Goal: Task Accomplishment & Management: Complete application form

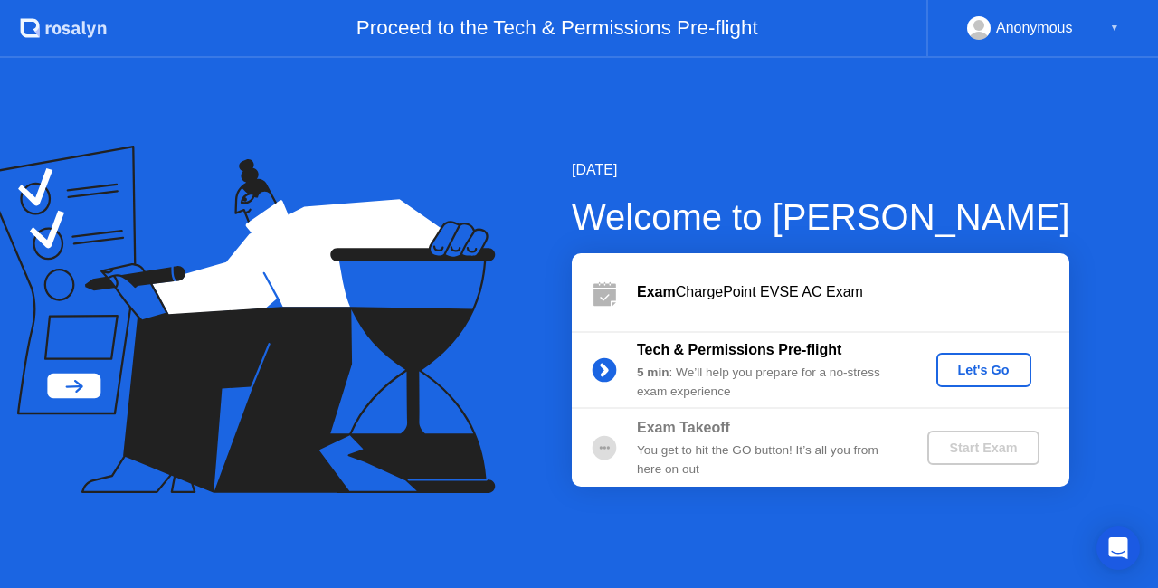
click at [997, 366] on div "Let's Go" at bounding box center [984, 370] width 81 height 14
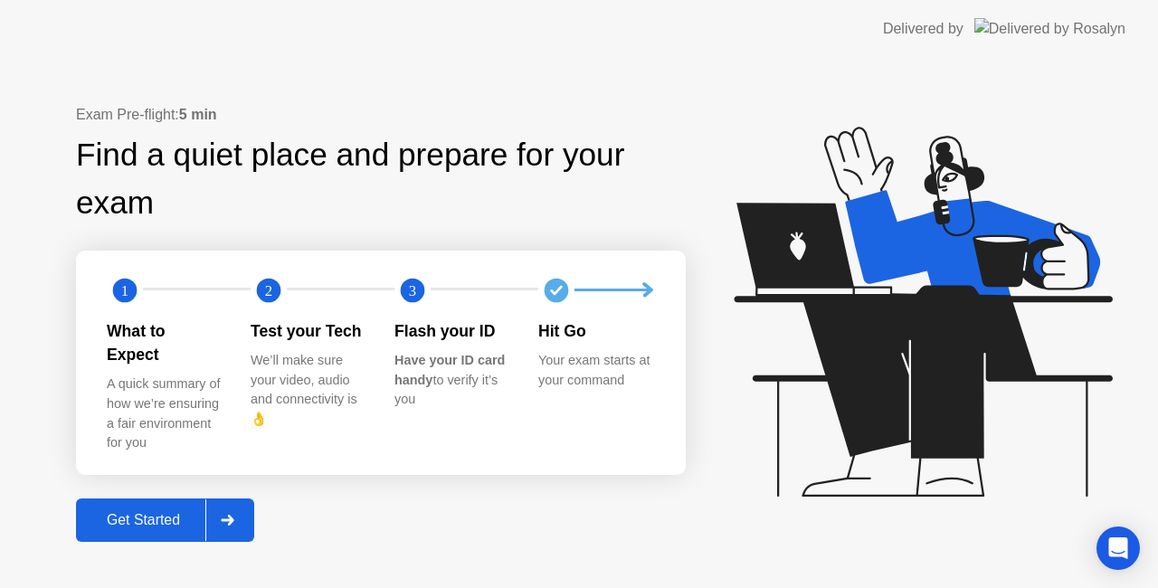
click at [156, 512] on div "Get Started" at bounding box center [143, 520] width 124 height 16
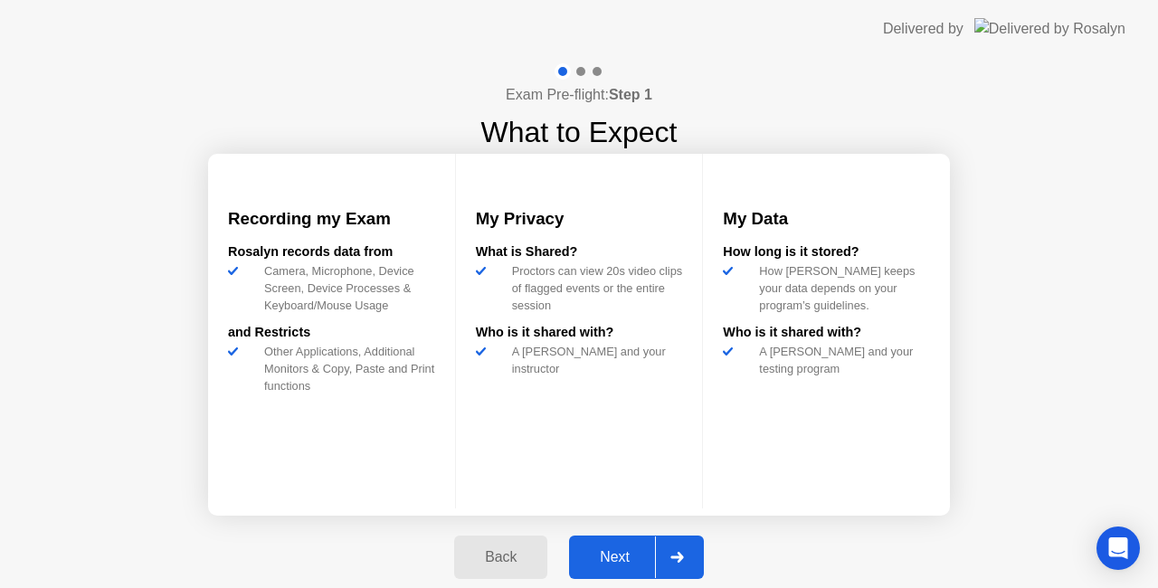
click at [631, 555] on div "Next" at bounding box center [614, 557] width 81 height 16
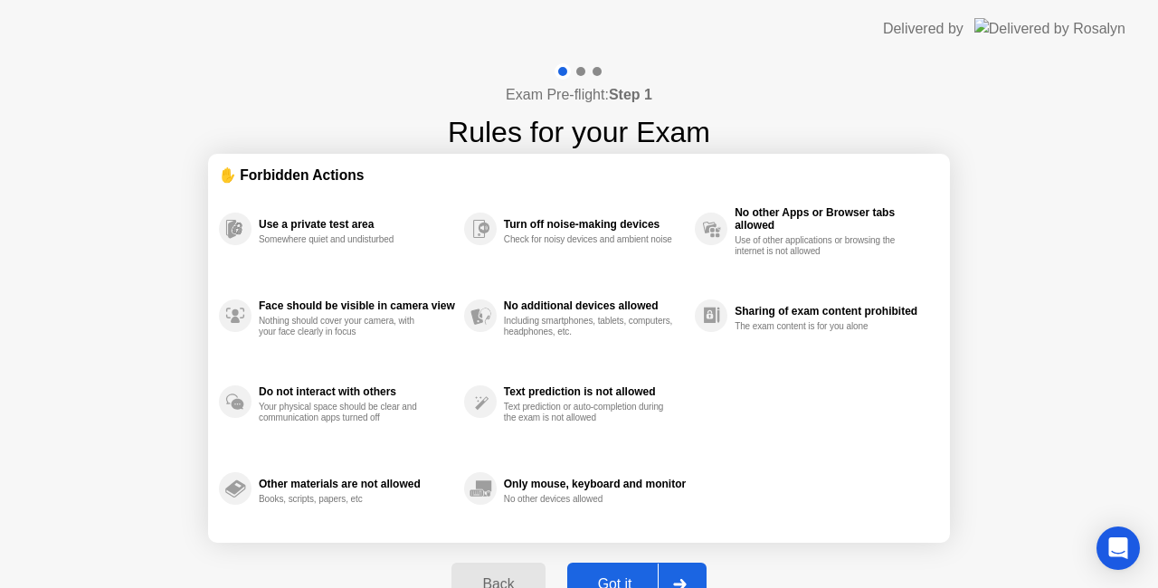
click at [638, 581] on div "Got it" at bounding box center [615, 584] width 85 height 16
select select "**********"
select select "*******"
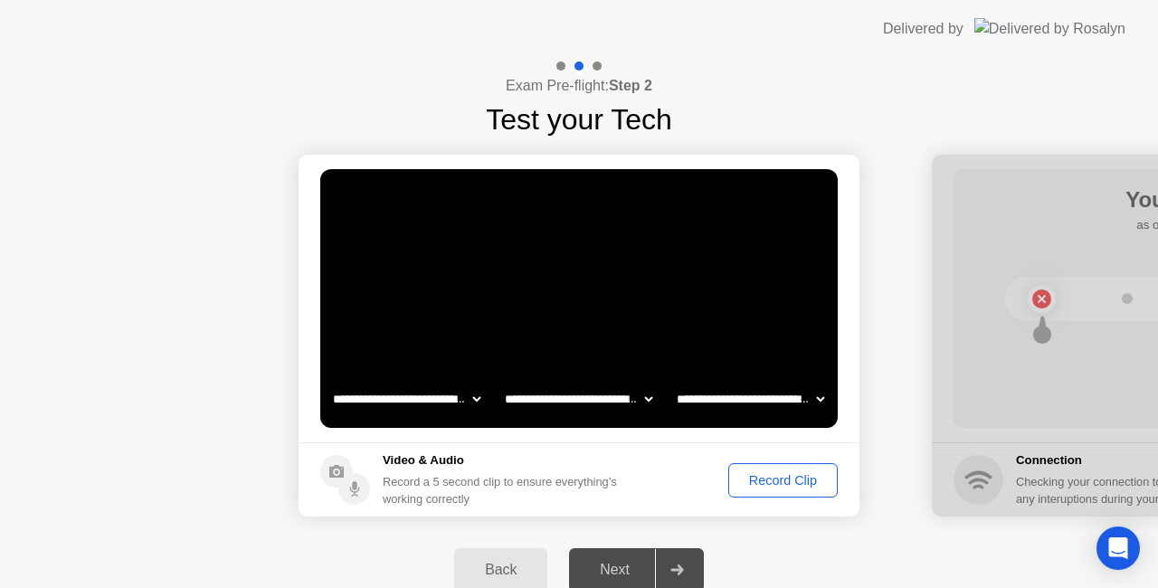
click at [785, 483] on div "Record Clip" at bounding box center [783, 480] width 97 height 14
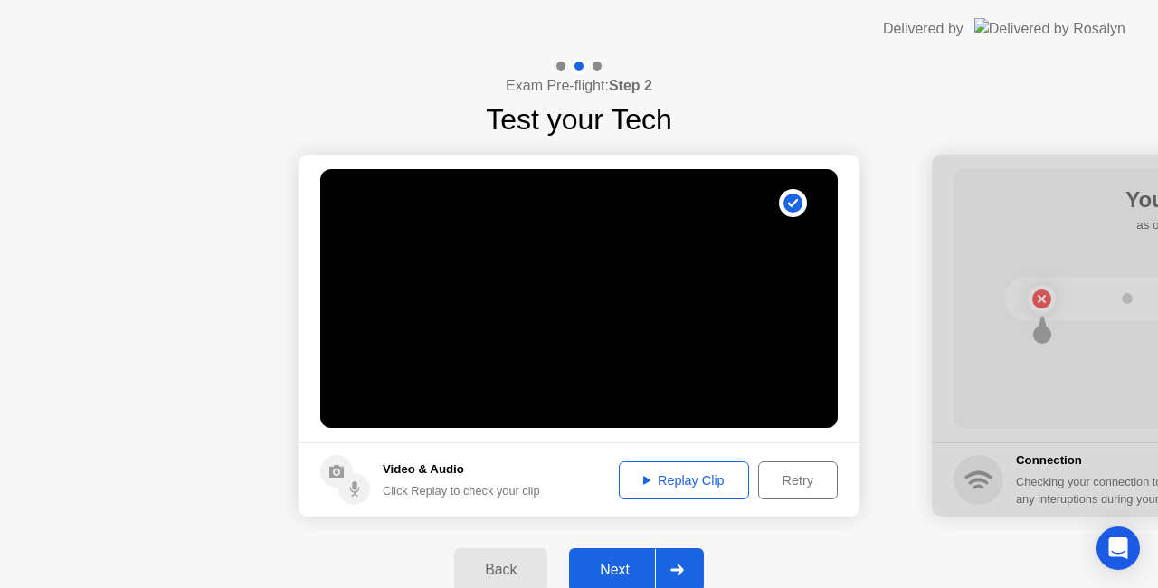
click at [695, 484] on div "Replay Clip" at bounding box center [684, 480] width 118 height 14
click at [648, 563] on div "Next" at bounding box center [614, 570] width 81 height 16
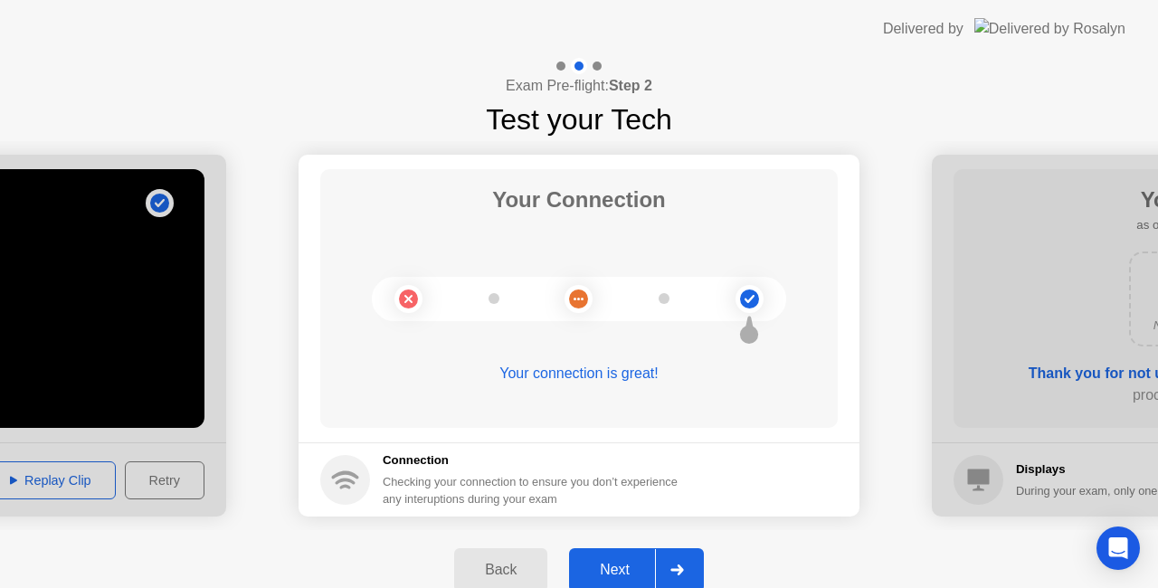
click at [648, 563] on div "Next" at bounding box center [614, 570] width 81 height 16
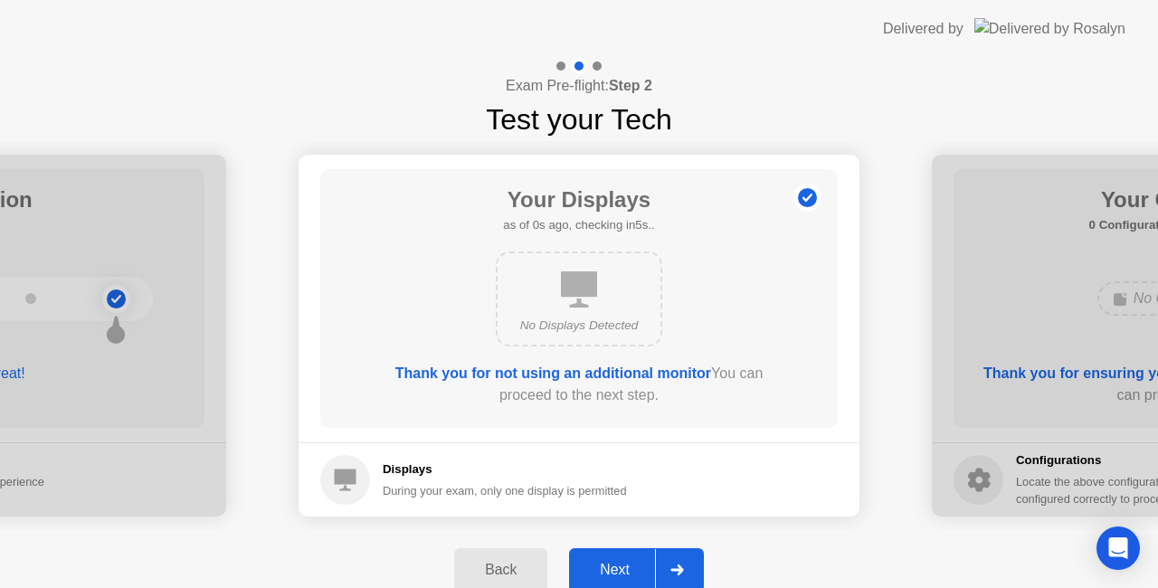
click at [648, 563] on div "Next" at bounding box center [614, 570] width 81 height 16
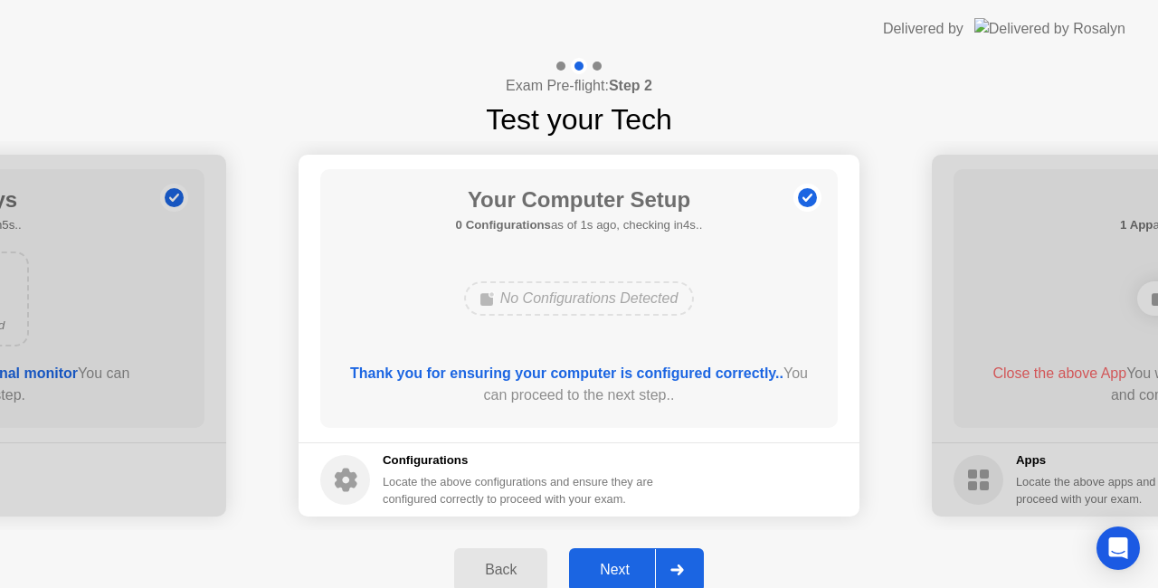
click at [648, 563] on div "Next" at bounding box center [614, 570] width 81 height 16
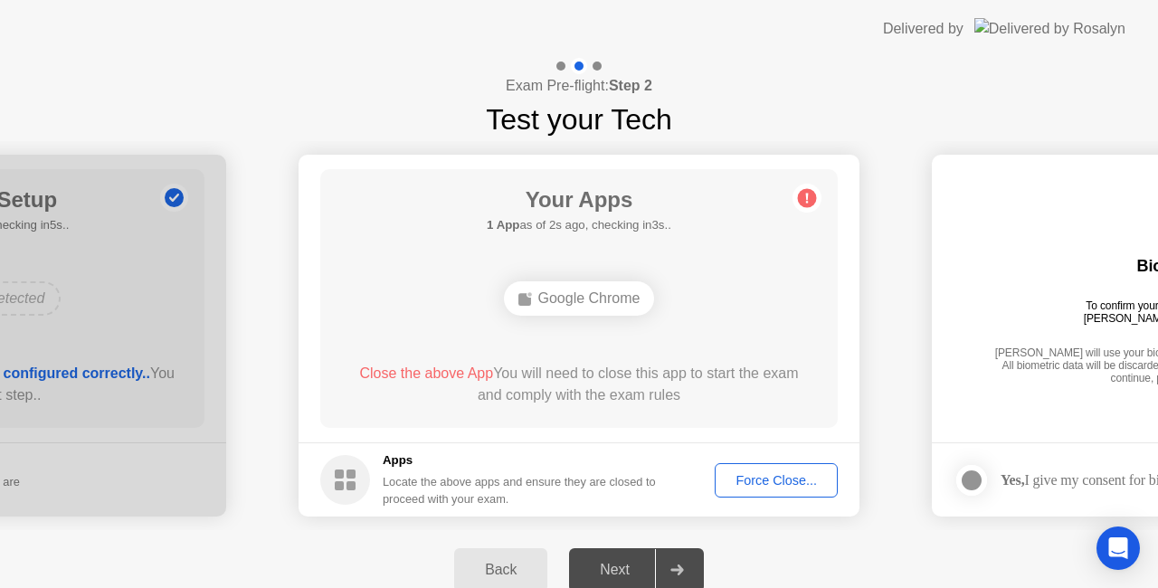
click at [765, 481] on div "Force Close..." at bounding box center [776, 480] width 110 height 14
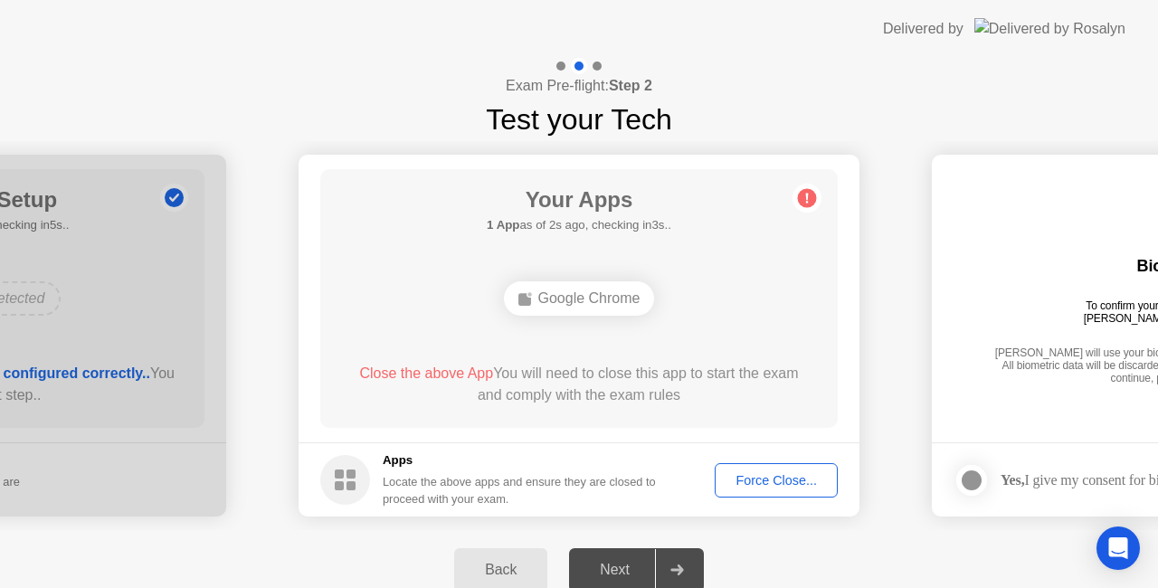
drag, startPoint x: 744, startPoint y: 447, endPoint x: 747, endPoint y: 457, distance: 10.6
click at [747, 457] on footer "Apps Locate the above apps and ensure they are closed to proceed with your exam…" at bounding box center [579, 479] width 561 height 74
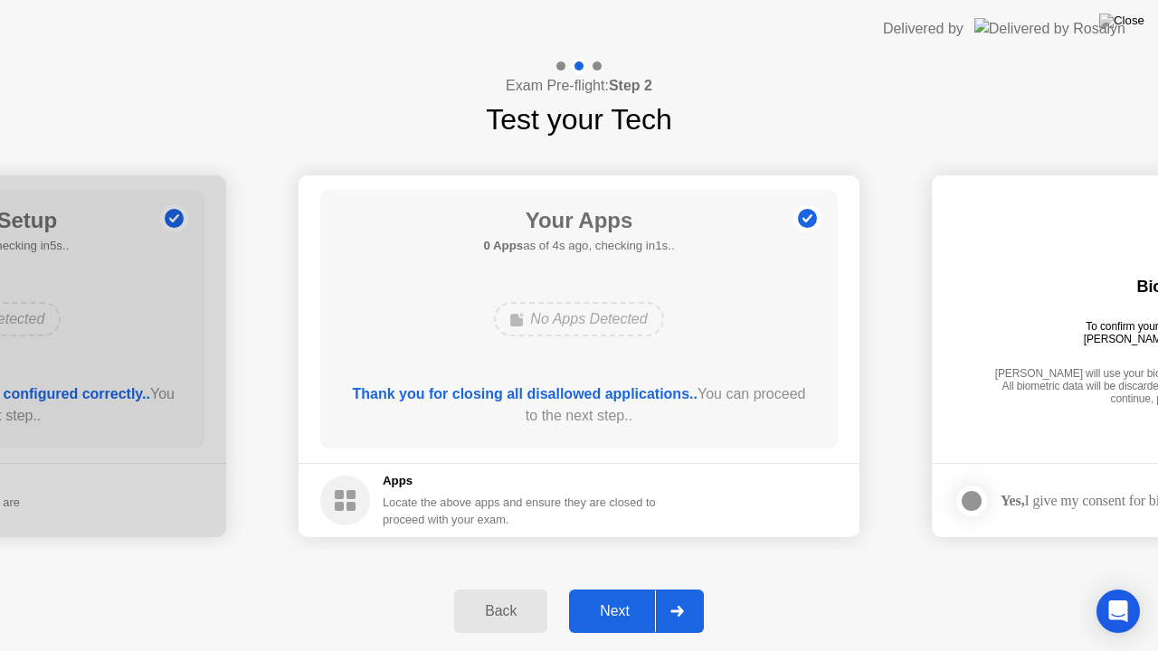
click at [628, 587] on div "Next" at bounding box center [614, 611] width 81 height 16
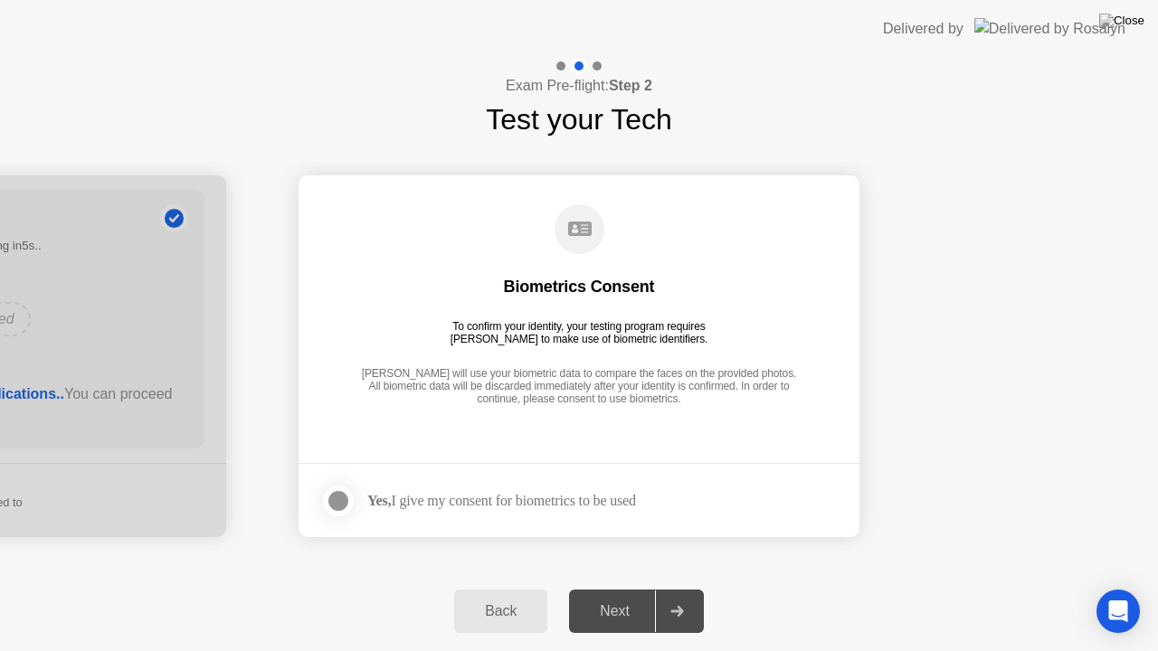
click at [340, 503] on div at bounding box center [339, 501] width 22 height 22
click at [605, 587] on div "Next" at bounding box center [614, 611] width 81 height 16
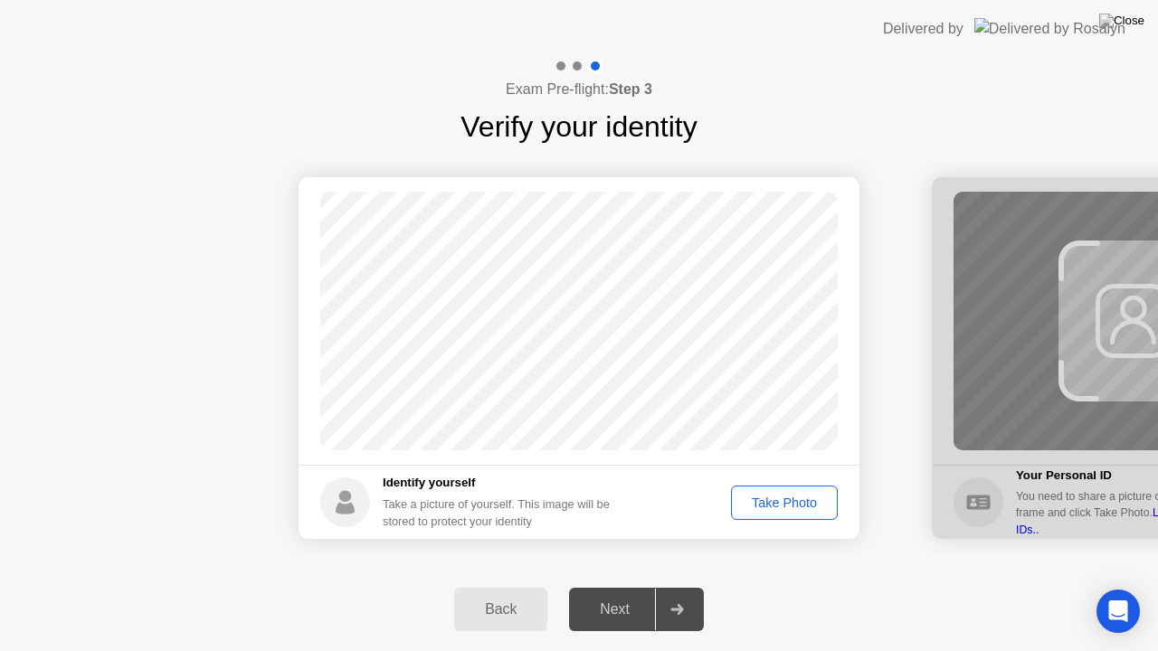
click at [802, 505] on div "Take Photo" at bounding box center [784, 503] width 94 height 14
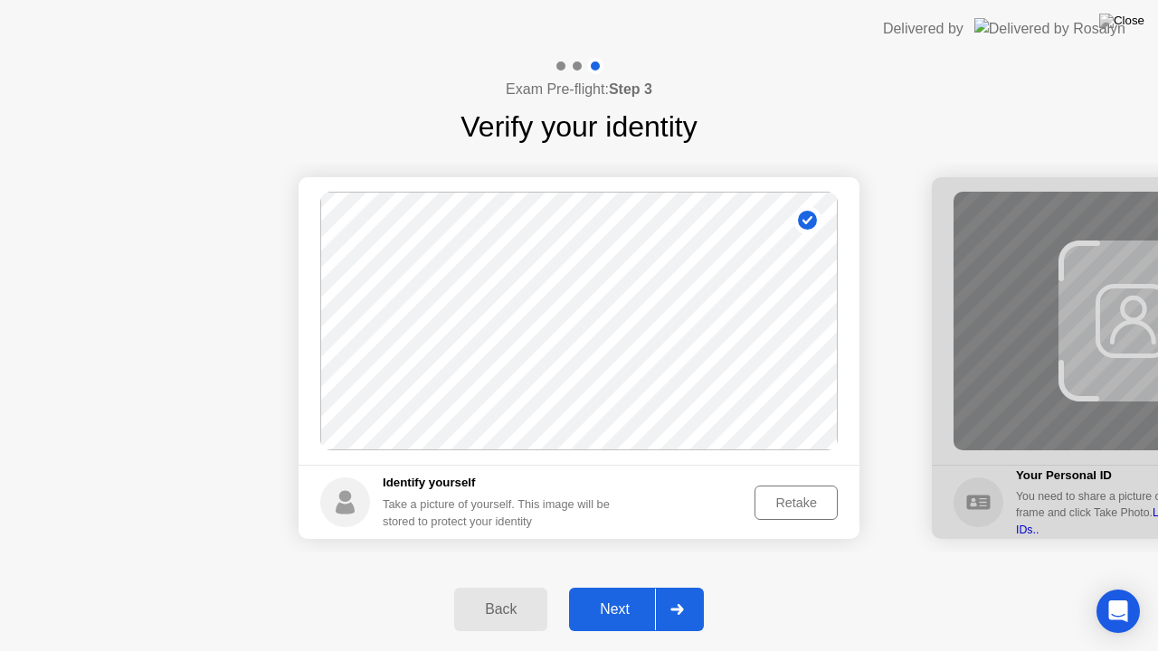
click at [802, 505] on div "Retake" at bounding box center [796, 503] width 71 height 14
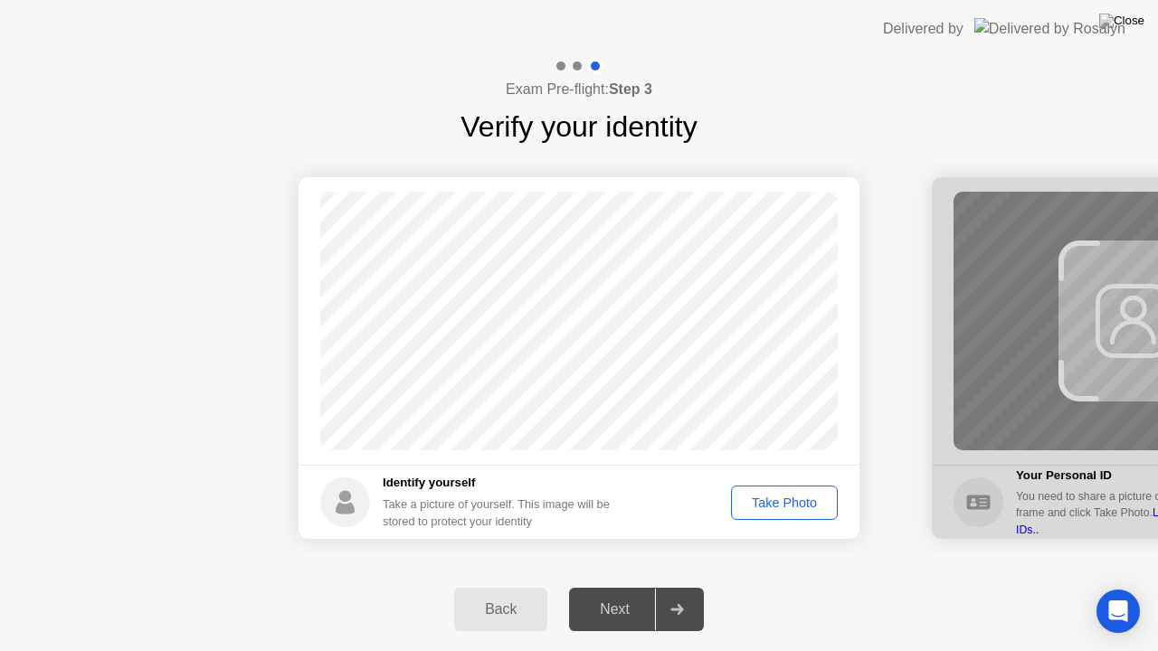
click at [802, 505] on div "Take Photo" at bounding box center [784, 503] width 94 height 14
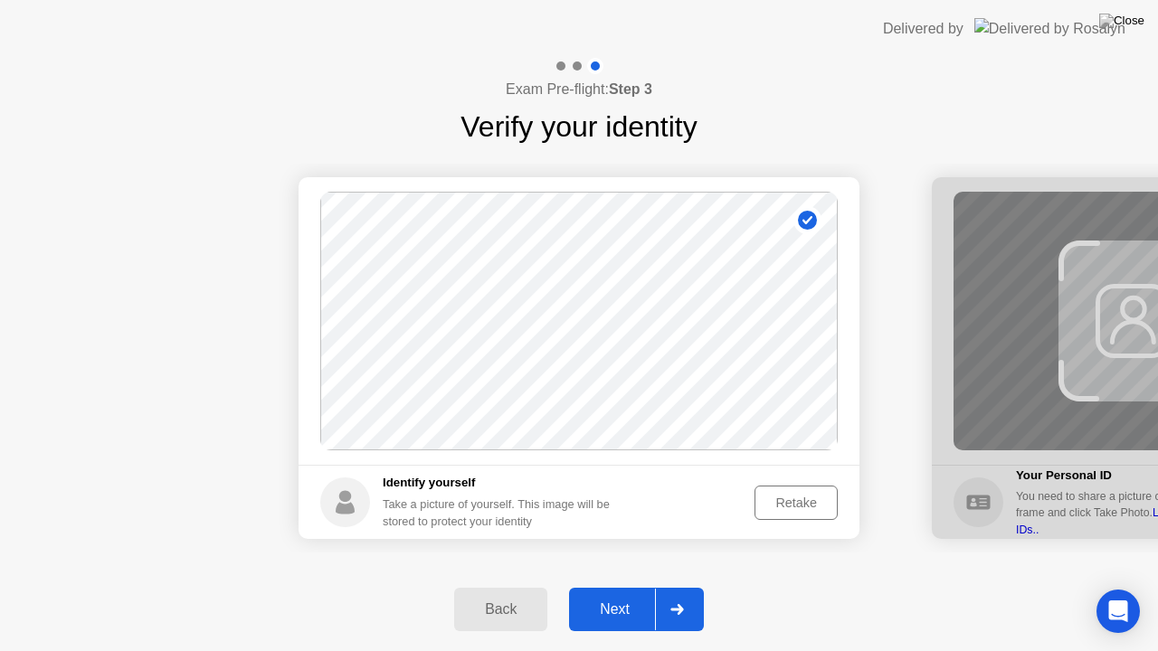
click at [616, 587] on div "Next" at bounding box center [614, 610] width 81 height 16
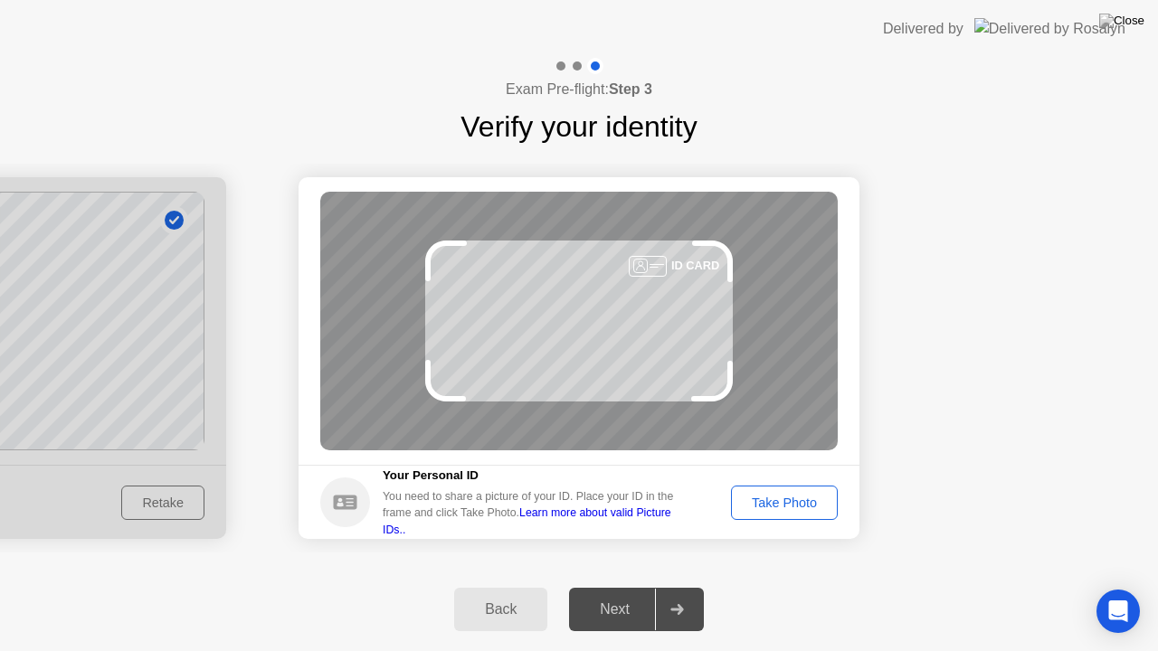
click at [764, 502] on div "Take Photo" at bounding box center [784, 503] width 94 height 14
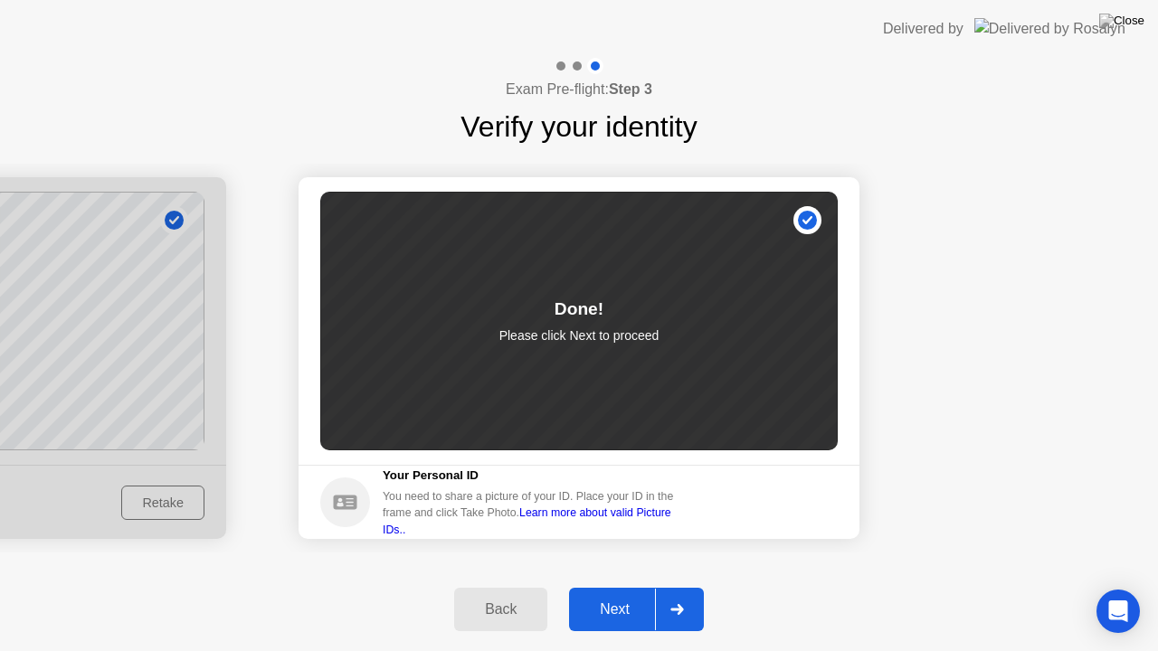
click at [629, 587] on div "Next" at bounding box center [614, 610] width 81 height 16
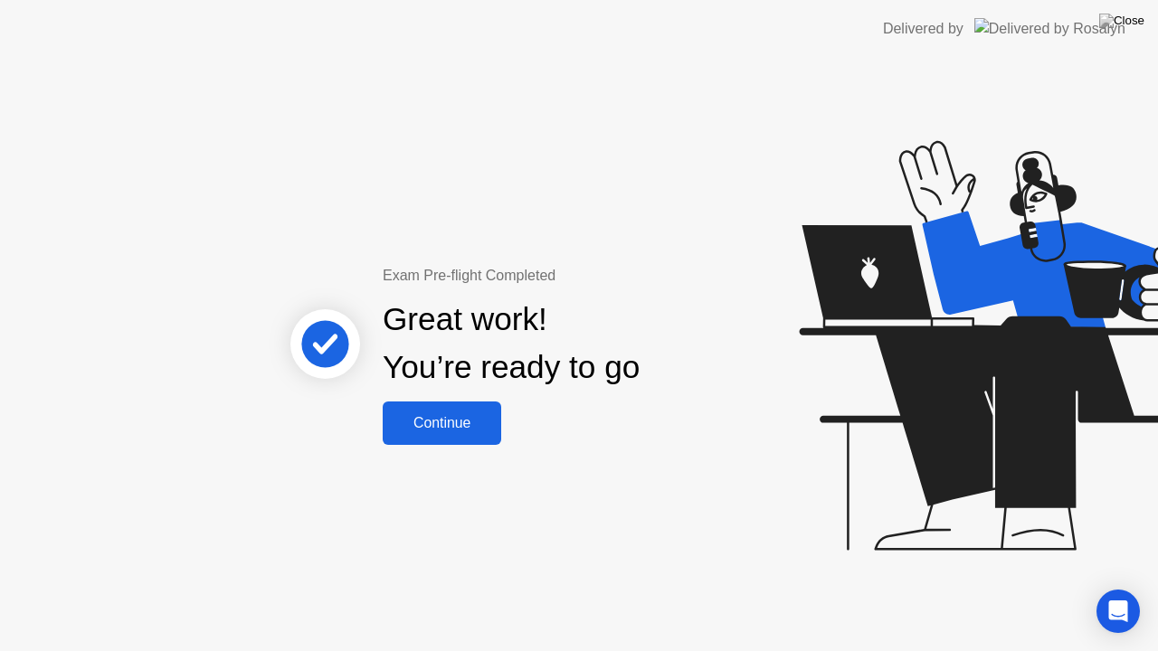
click at [411, 432] on div "Continue" at bounding box center [442, 423] width 108 height 16
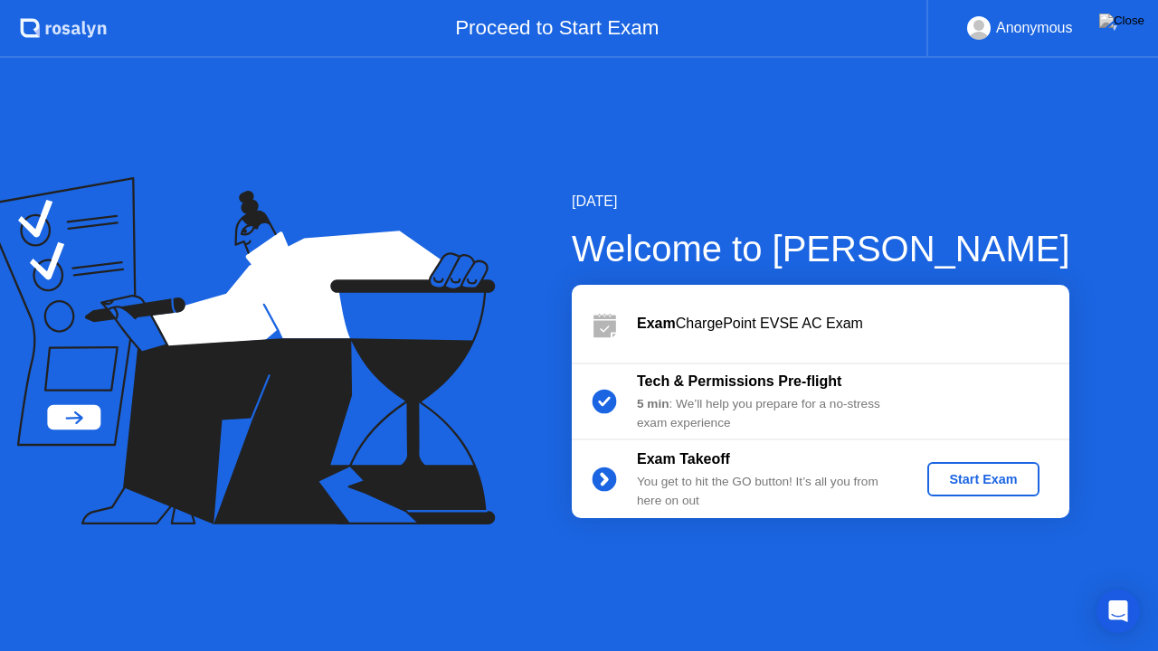
click at [961, 472] on div "Start Exam" at bounding box center [983, 479] width 97 height 14
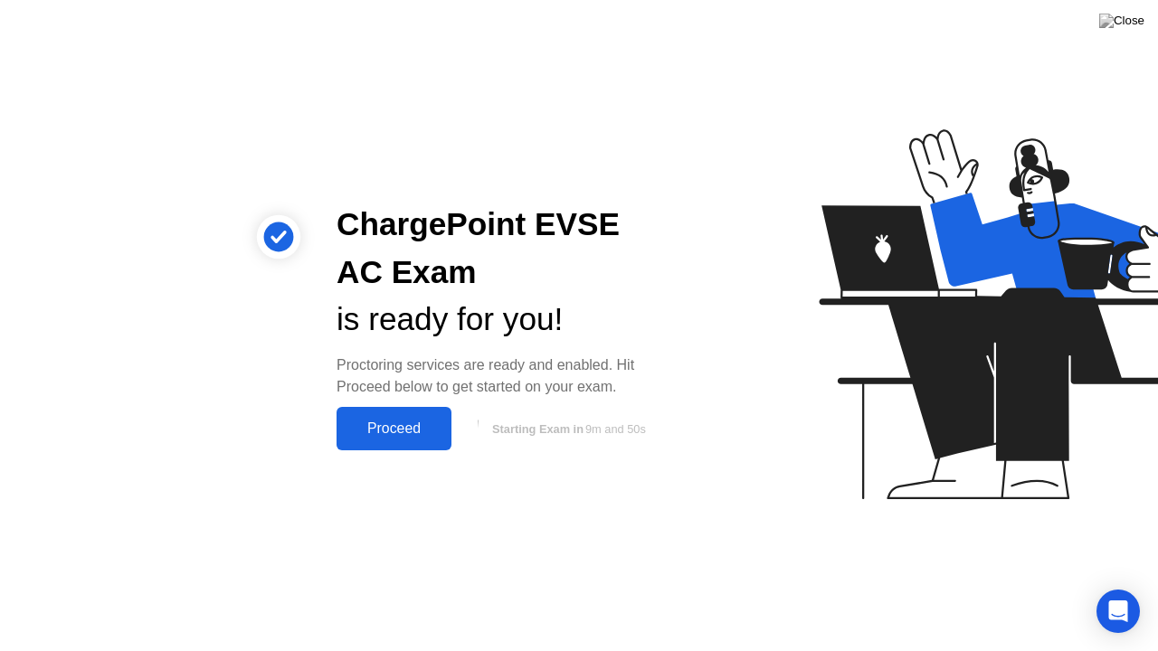
click at [389, 431] on div "Proceed" at bounding box center [394, 429] width 104 height 16
